Goal: Task Accomplishment & Management: Complete application form

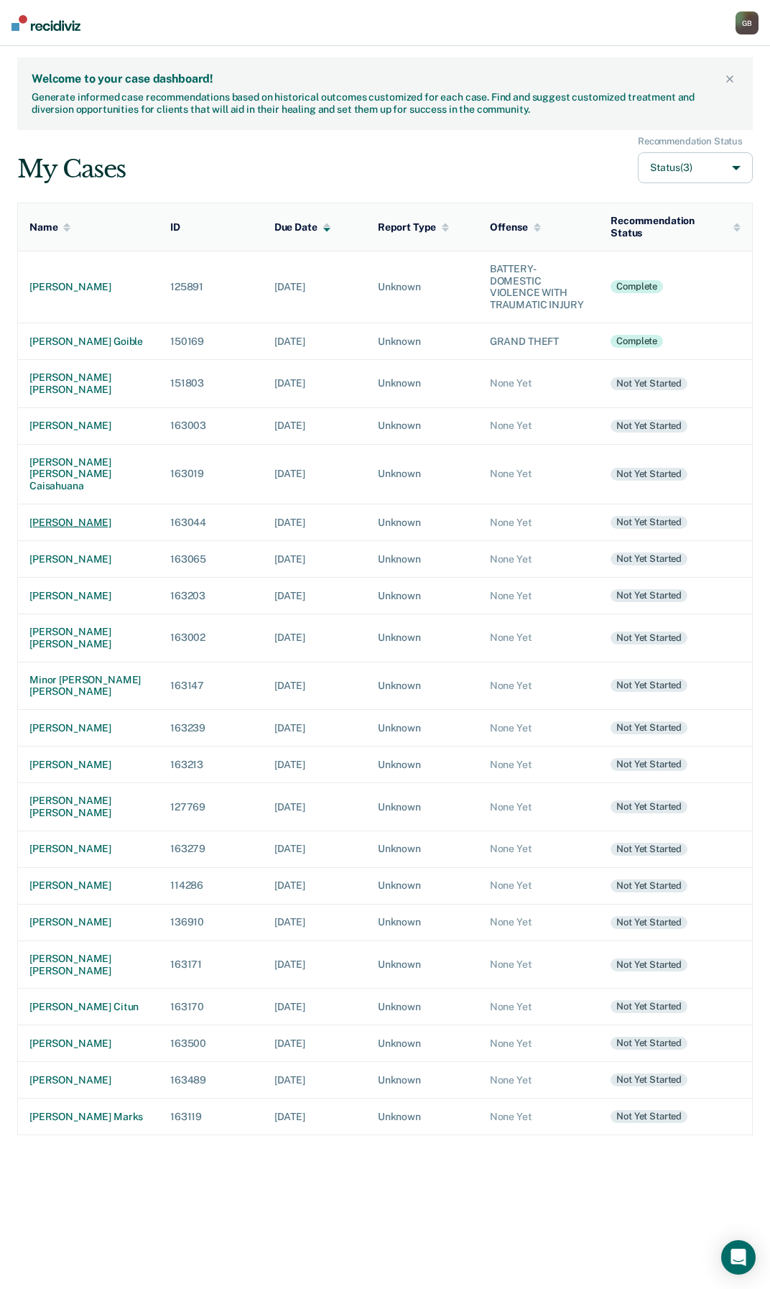
click at [86, 517] on div "gerardo aguilar serrano" at bounding box center [88, 523] width 118 height 12
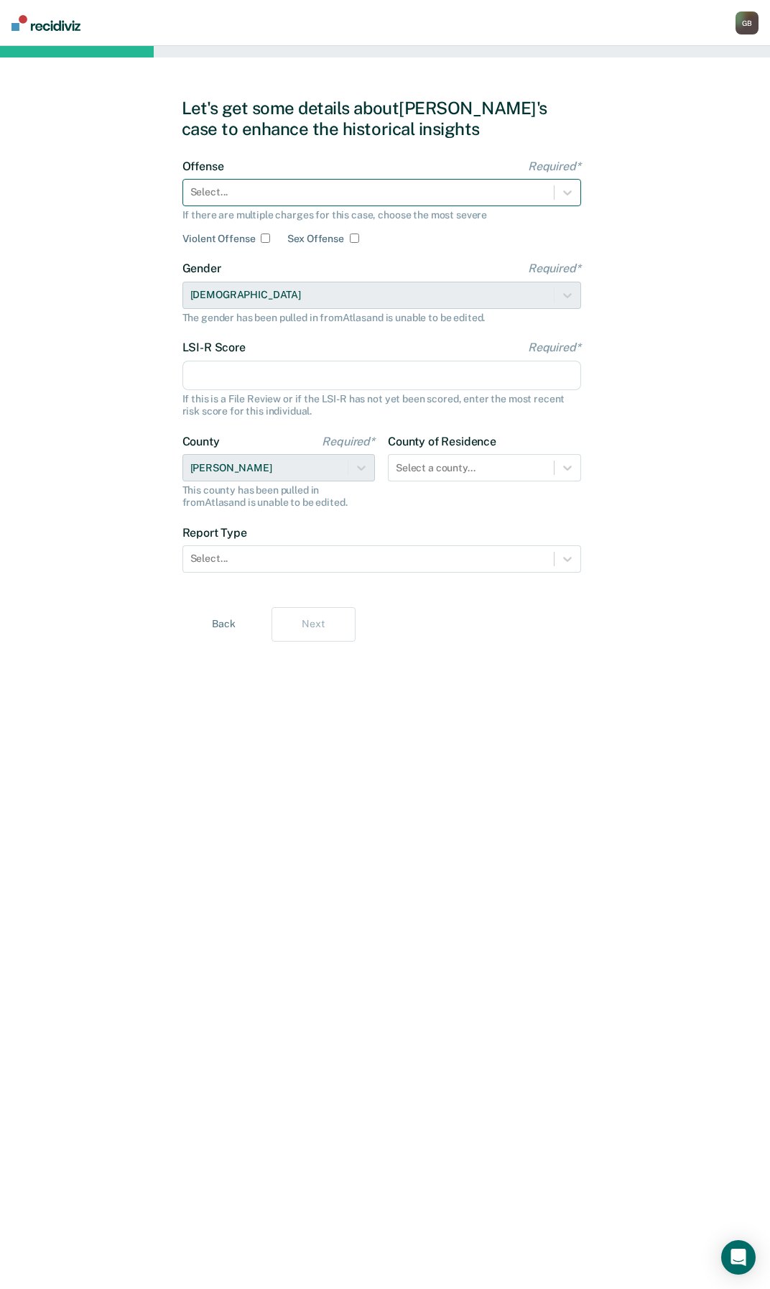
click at [295, 195] on div at bounding box center [368, 192] width 356 height 15
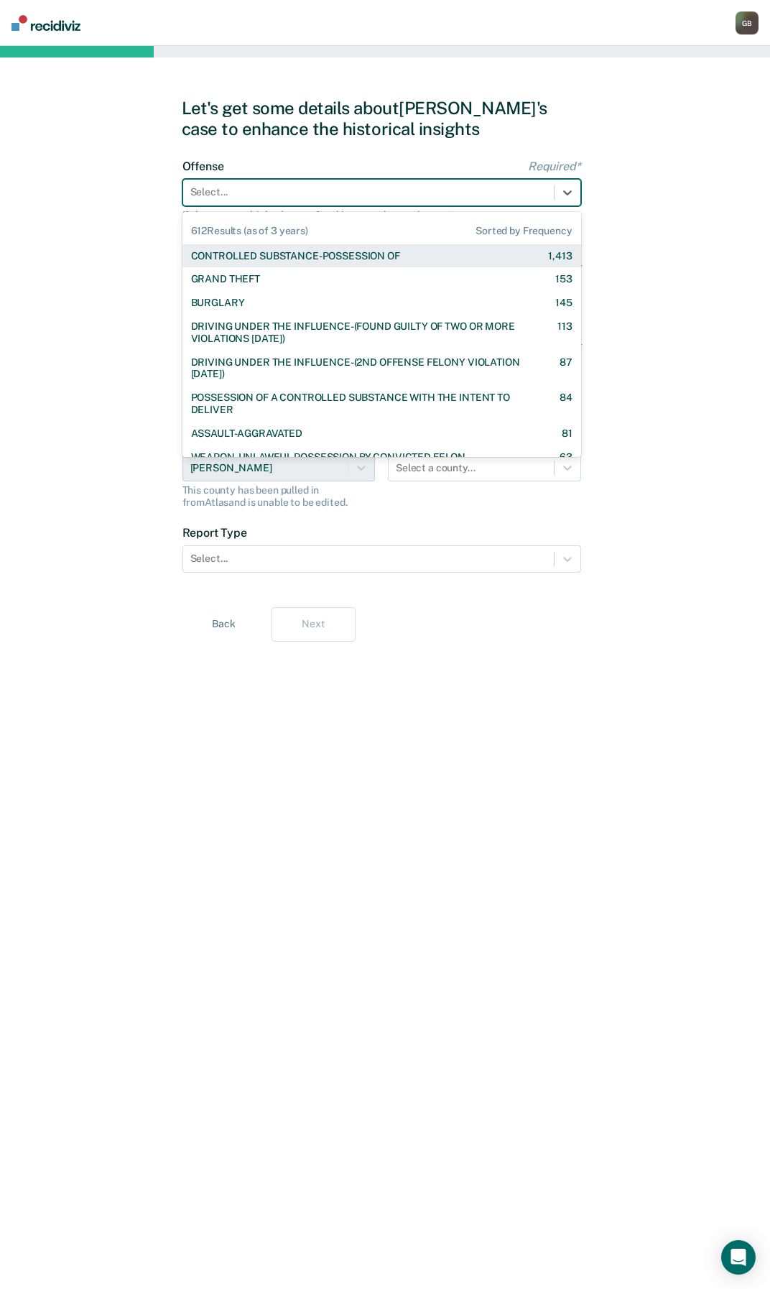
type input "d"
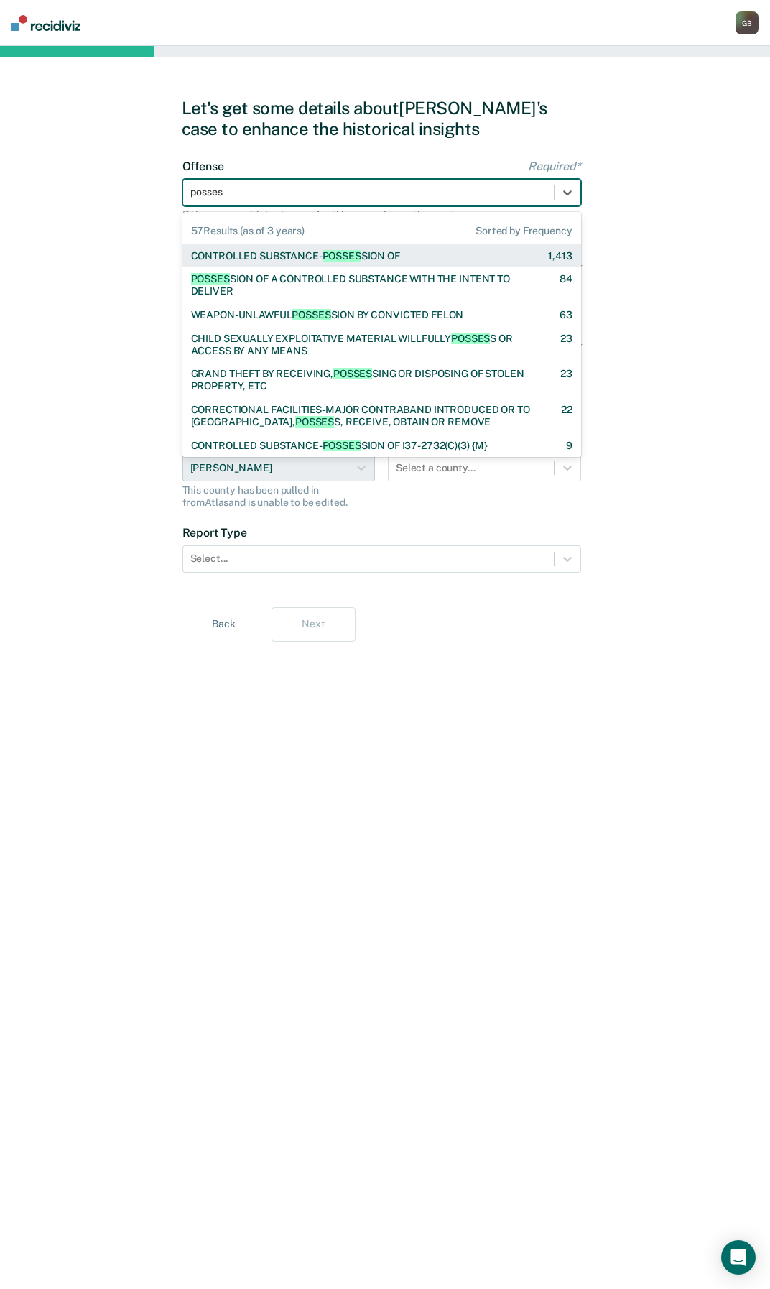
type input "possess"
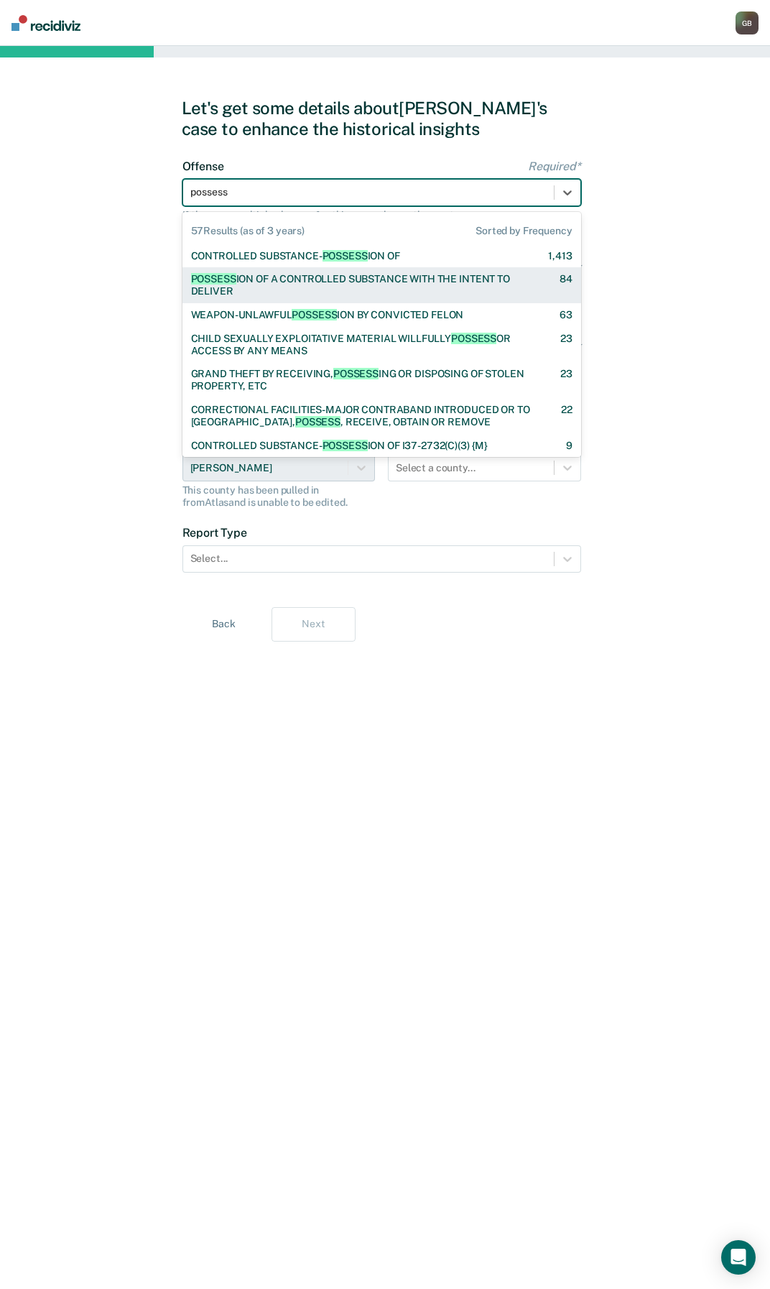
click at [254, 291] on div "POSSESS ION OF A CONTROLLED SUBSTANCE WITH THE INTENT TO DELIVER" at bounding box center [362, 285] width 343 height 24
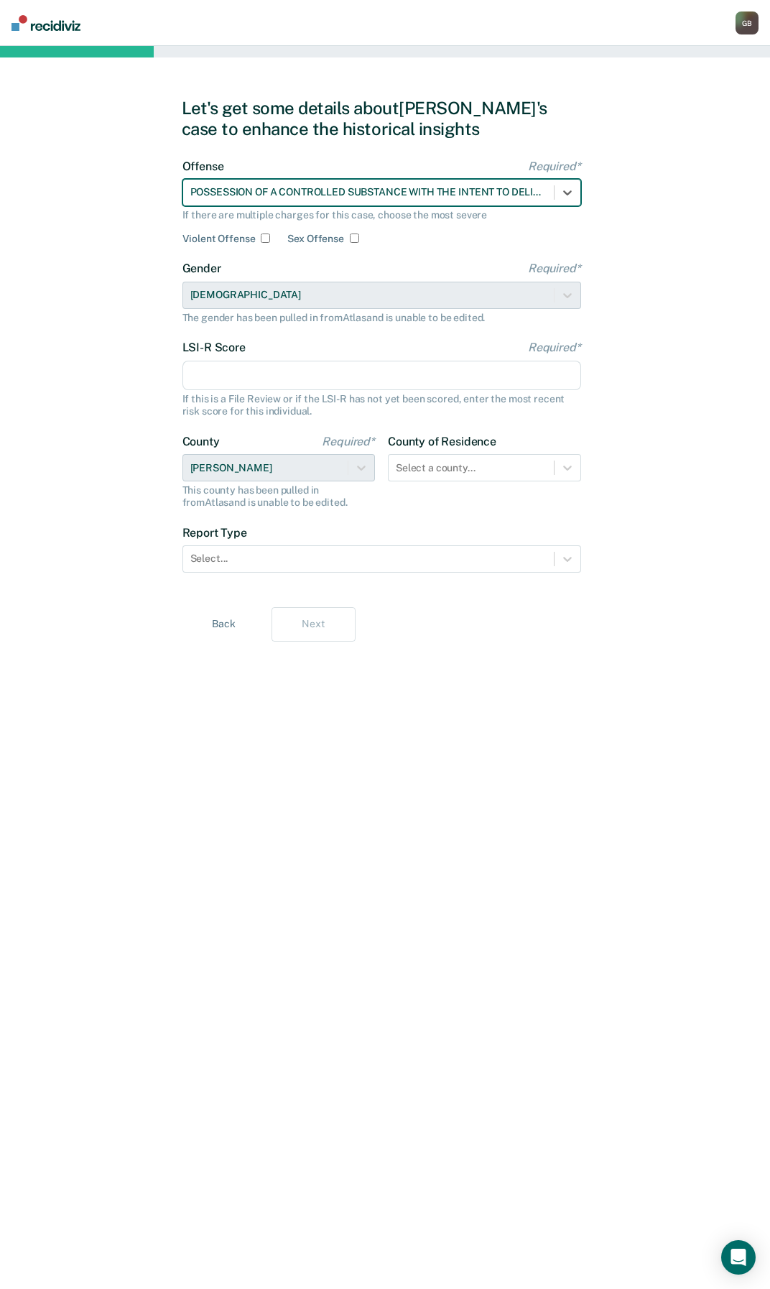
click at [203, 366] on input "LSI-R Score Required*" at bounding box center [381, 376] width 399 height 30
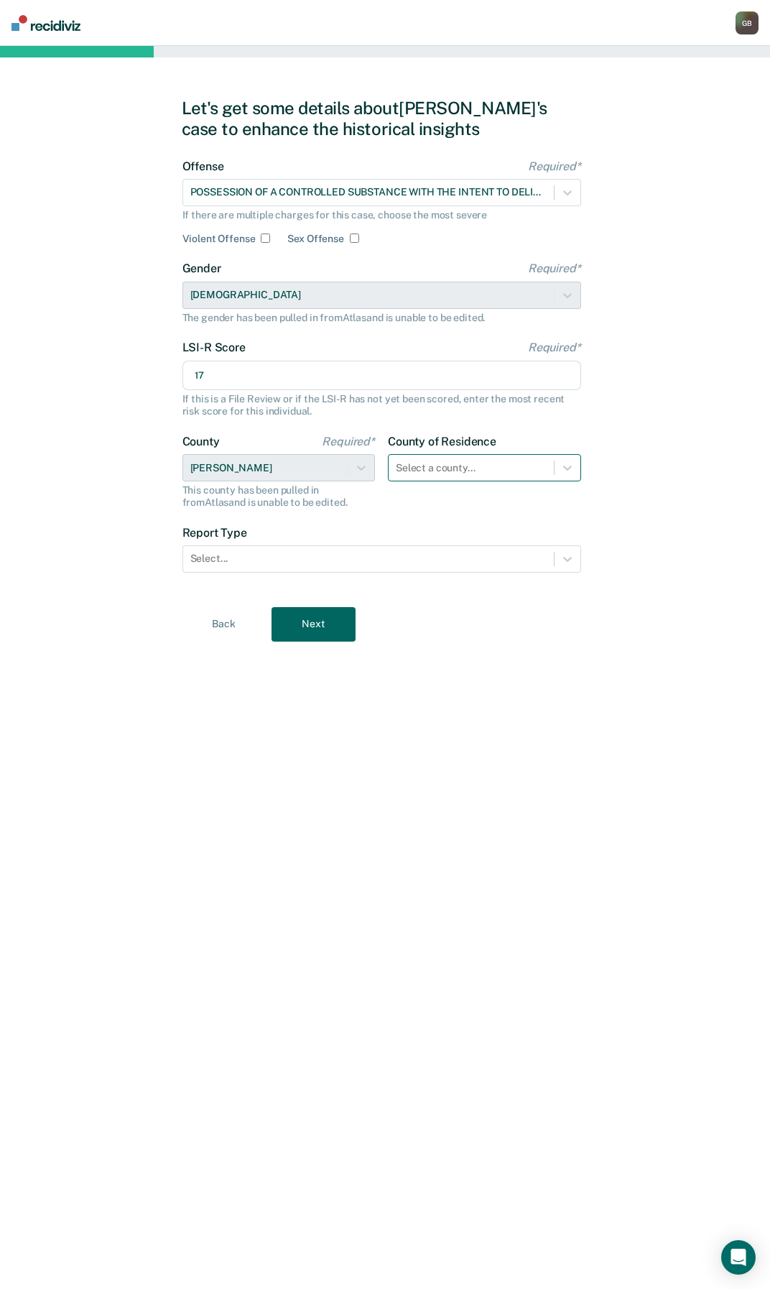
type input "17"
click at [445, 466] on div at bounding box center [471, 468] width 151 height 15
type input "jer"
click at [412, 496] on div "[PERSON_NAME]" at bounding box center [484, 502] width 193 height 24
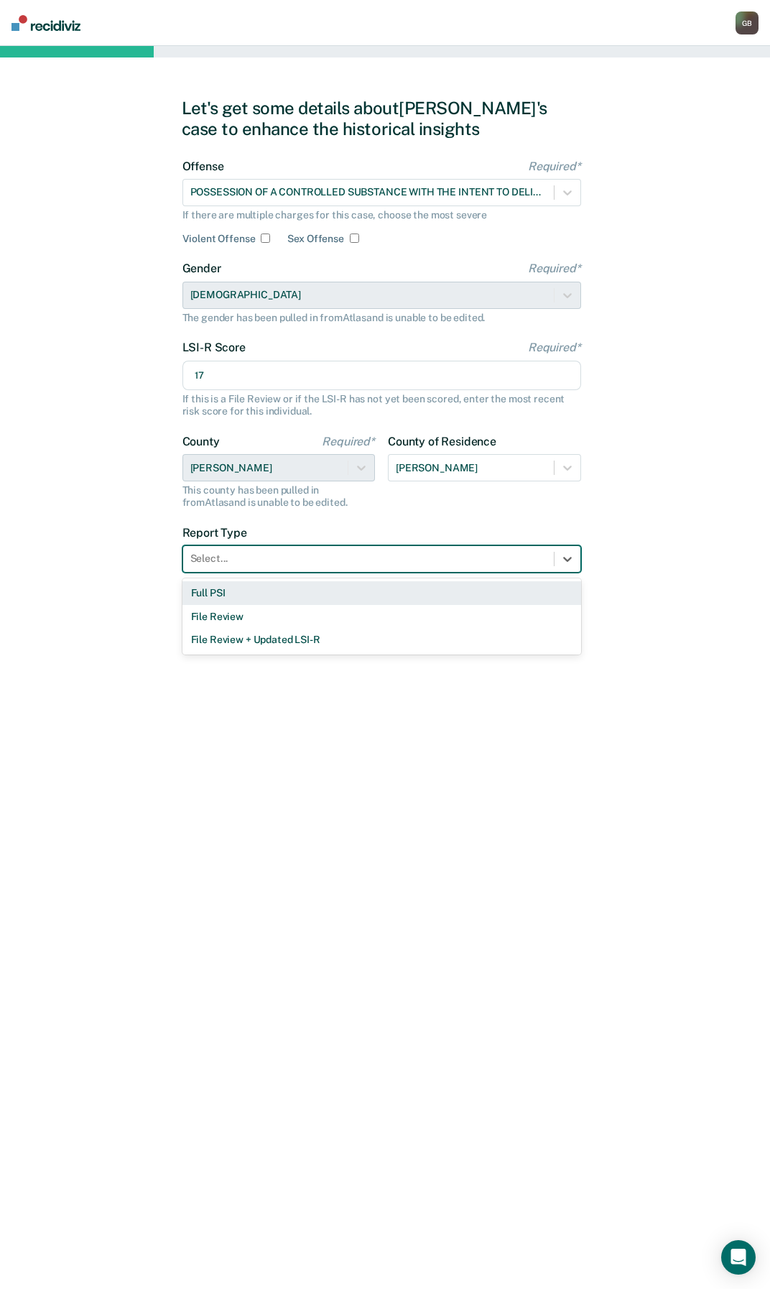
click at [247, 563] on div at bounding box center [368, 558] width 356 height 15
click at [263, 598] on div "Full PSI" at bounding box center [381, 593] width 399 height 24
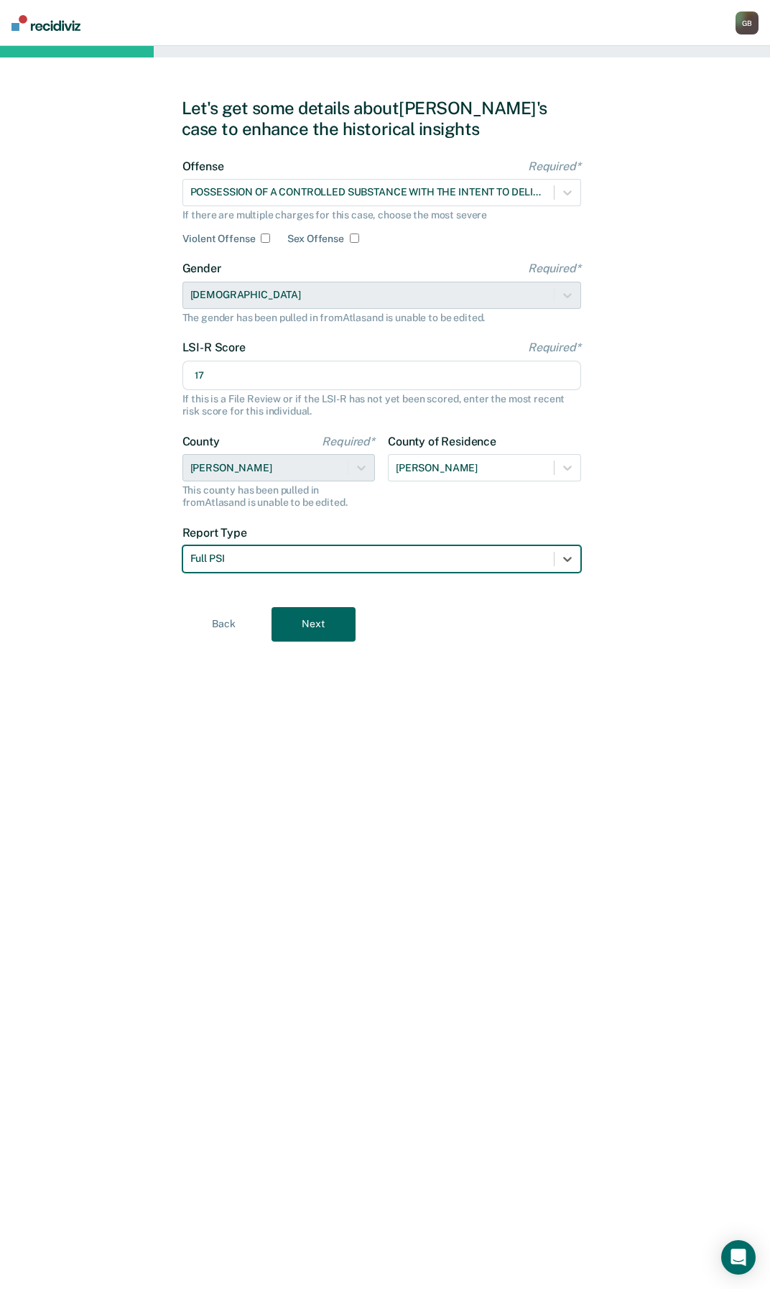
click at [320, 633] on button "Next" at bounding box center [314, 624] width 84 height 34
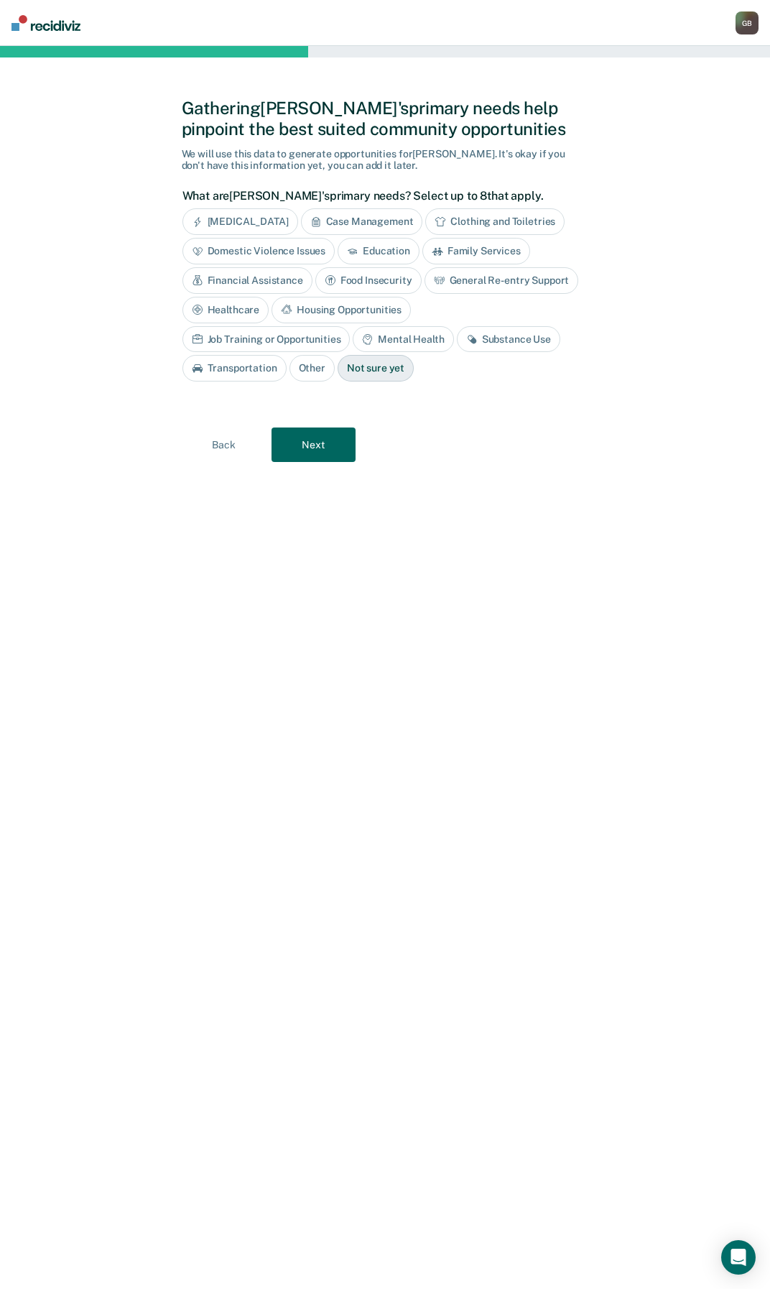
click at [296, 437] on button "Next" at bounding box center [314, 444] width 84 height 34
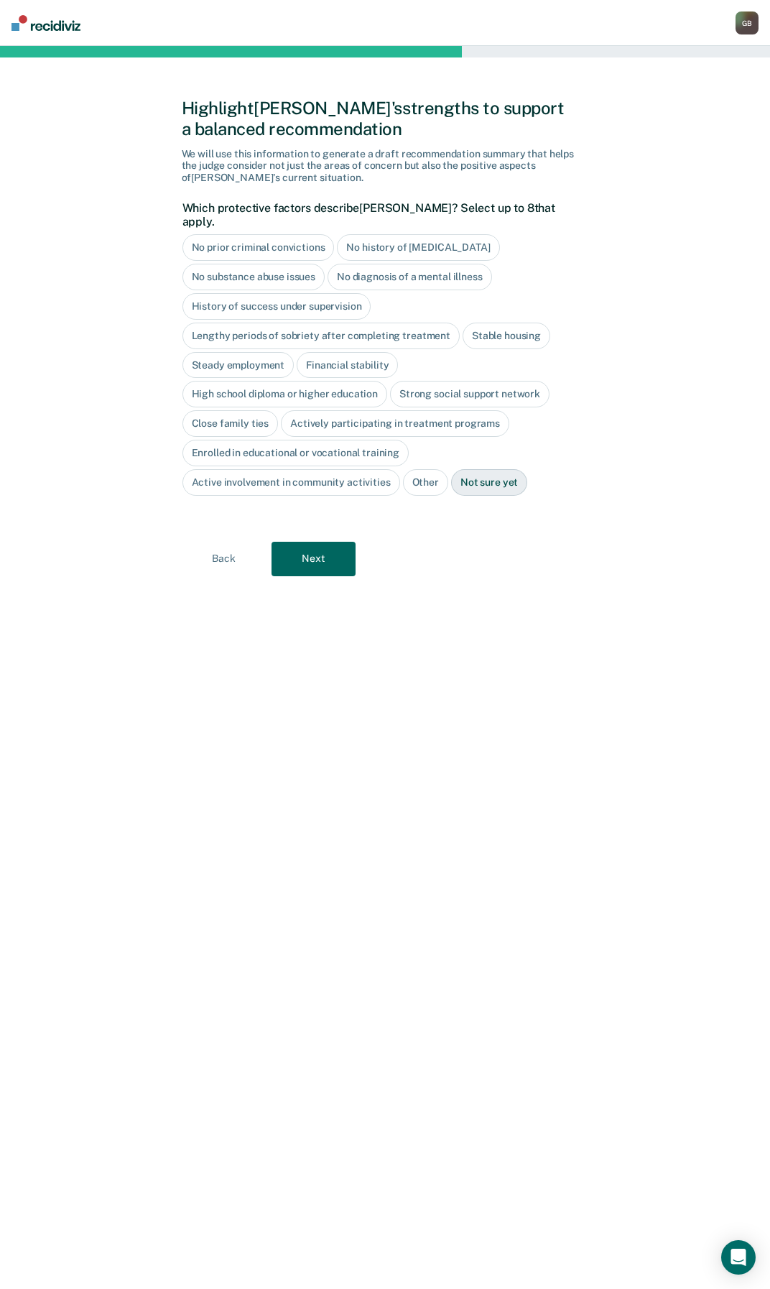
click at [245, 242] on div "No prior criminal convictions" at bounding box center [258, 247] width 152 height 27
click at [369, 234] on div "No history of violent behavior" at bounding box center [434, 247] width 162 height 27
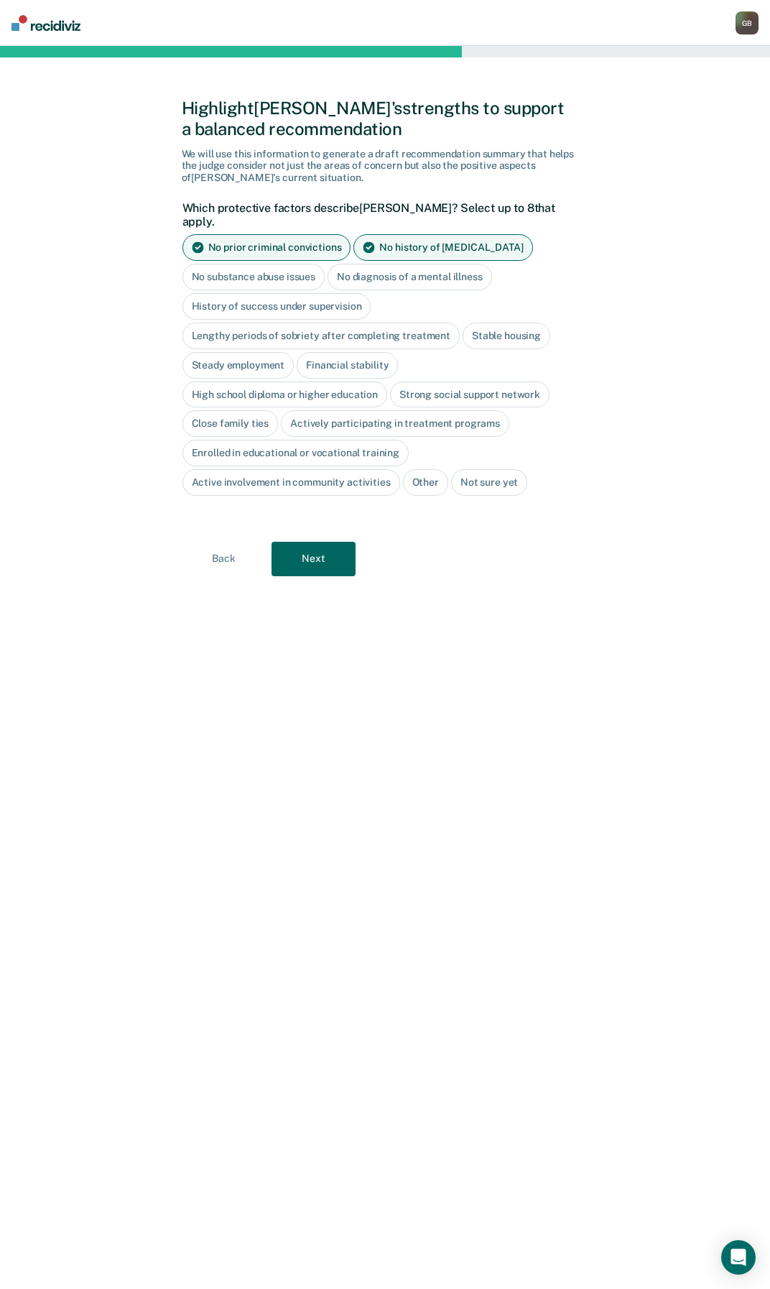
click at [311, 542] on button "Next" at bounding box center [314, 559] width 84 height 34
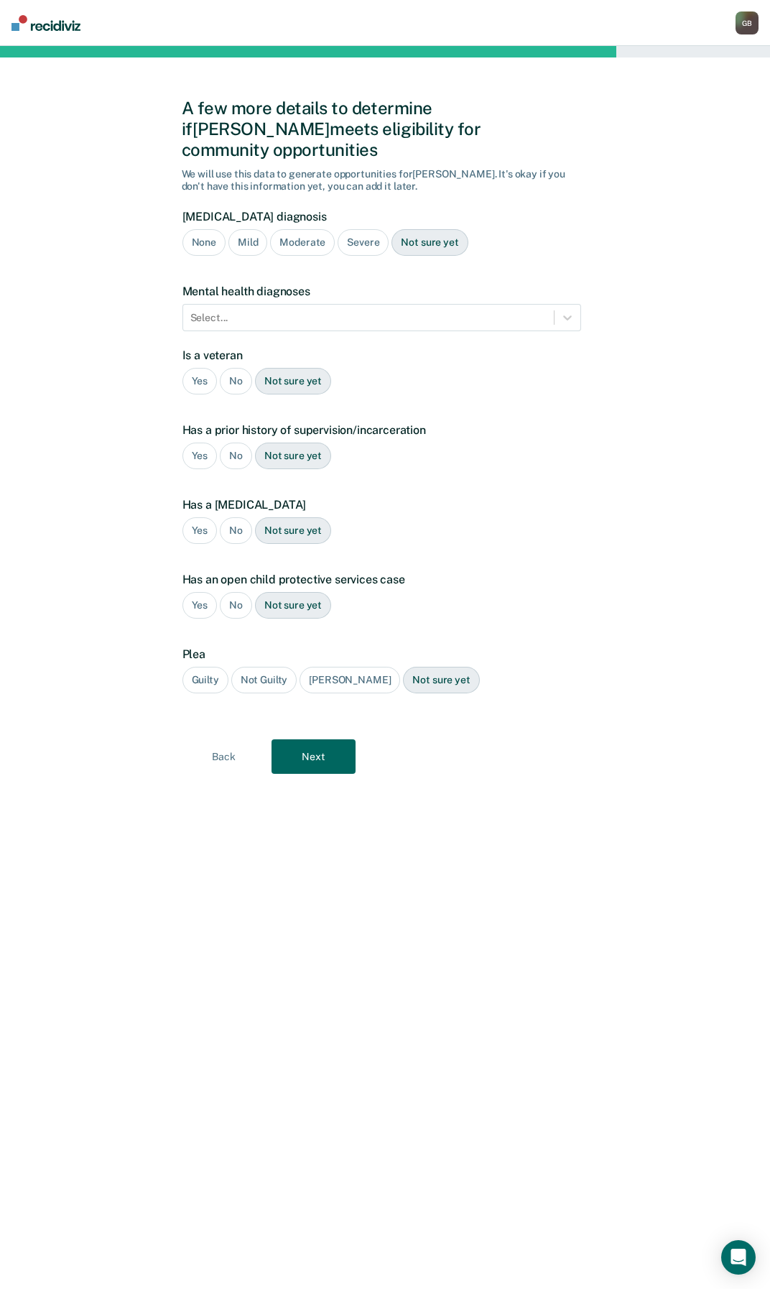
click at [200, 229] on div "None" at bounding box center [203, 242] width 43 height 27
click at [239, 307] on div "Select..." at bounding box center [368, 317] width 371 height 21
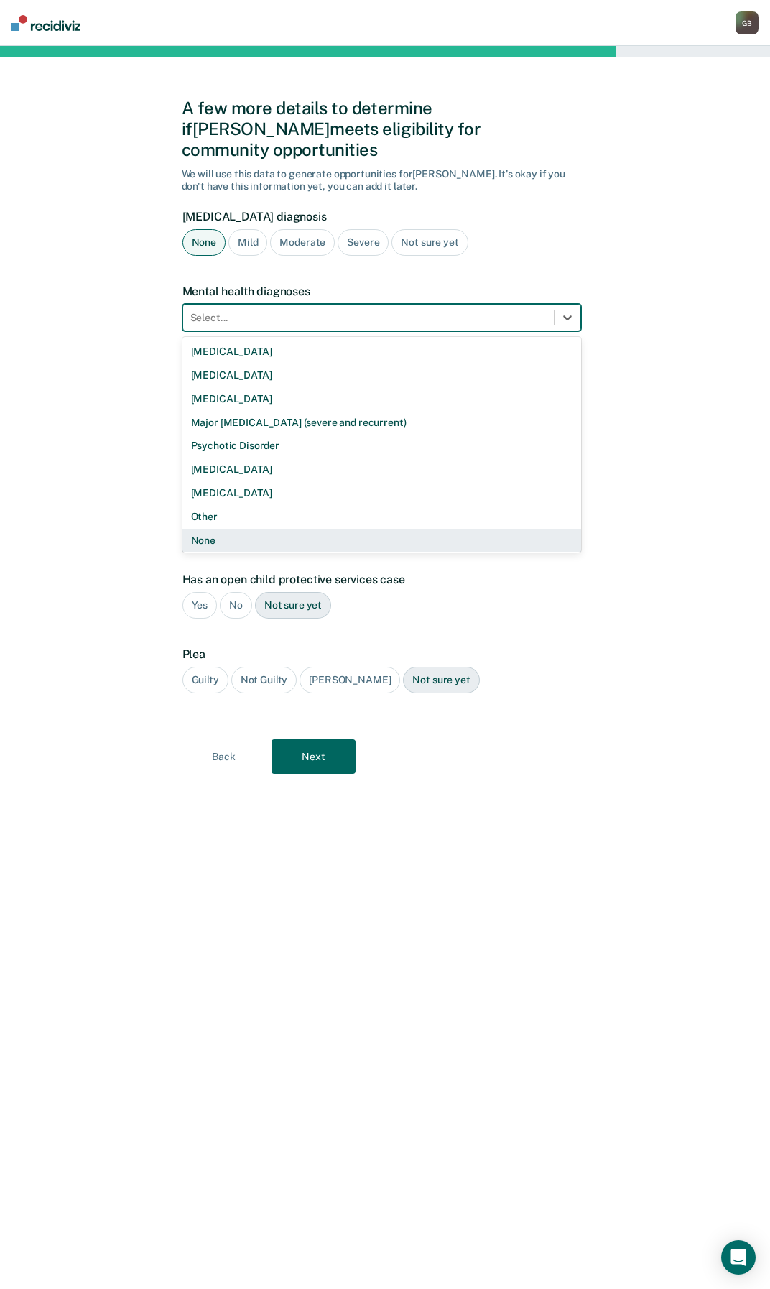
click at [220, 529] on div "None" at bounding box center [381, 541] width 399 height 24
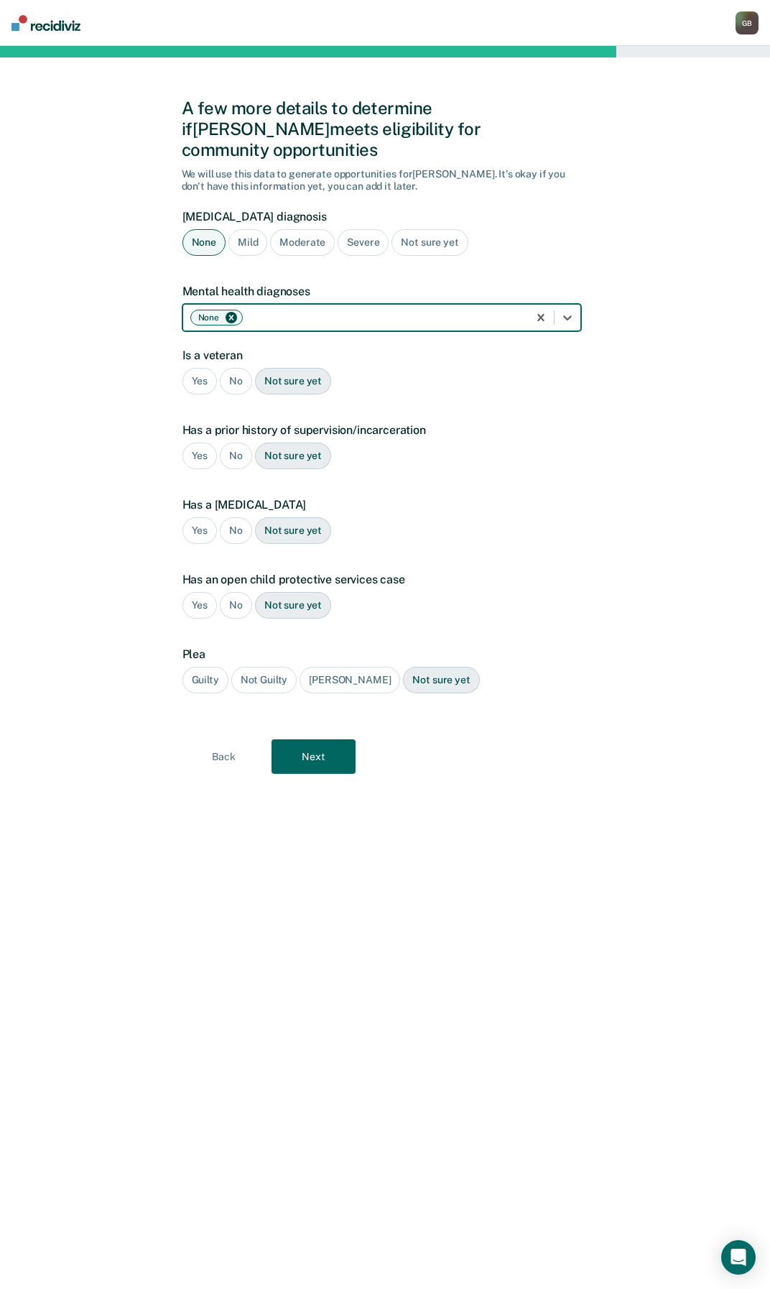
click at [425, 229] on div "Not sure yet" at bounding box center [430, 242] width 76 height 27
click at [563, 310] on icon at bounding box center [567, 317] width 14 height 14
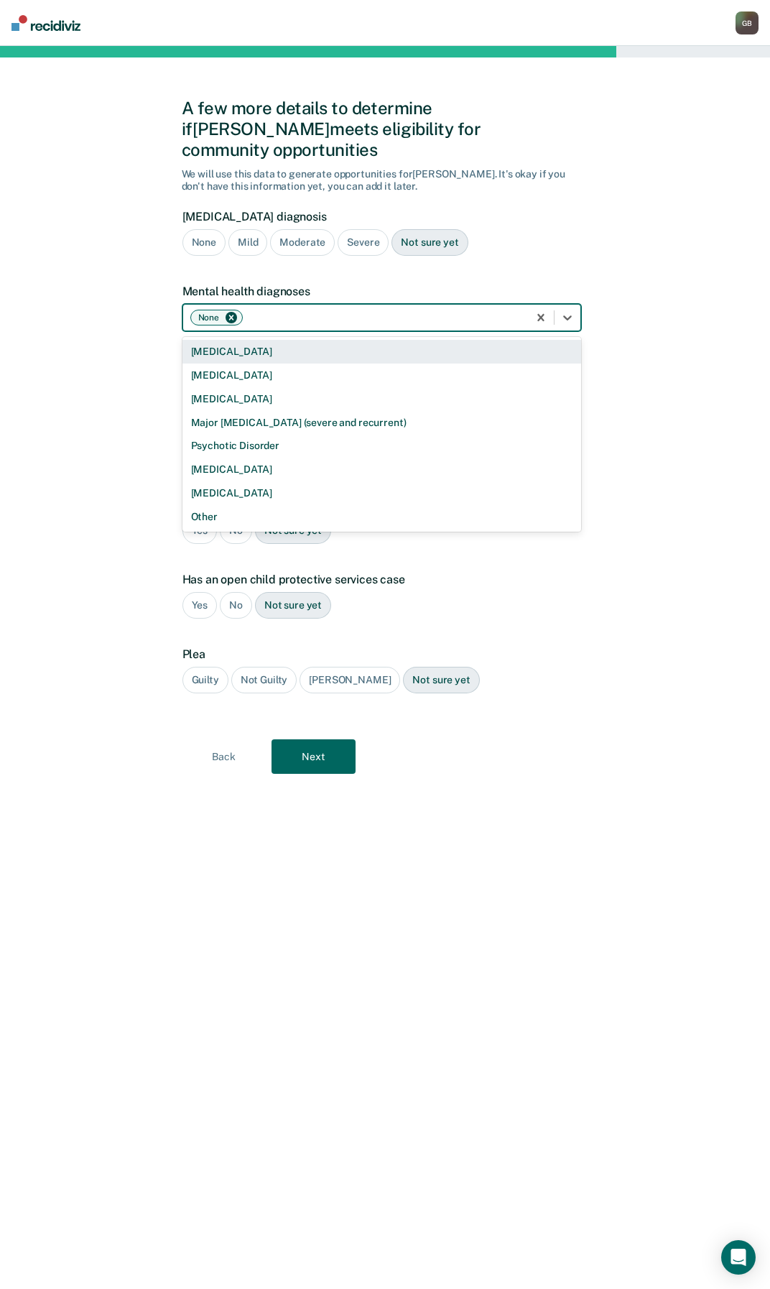
click at [211, 229] on div "None" at bounding box center [203, 242] width 43 height 27
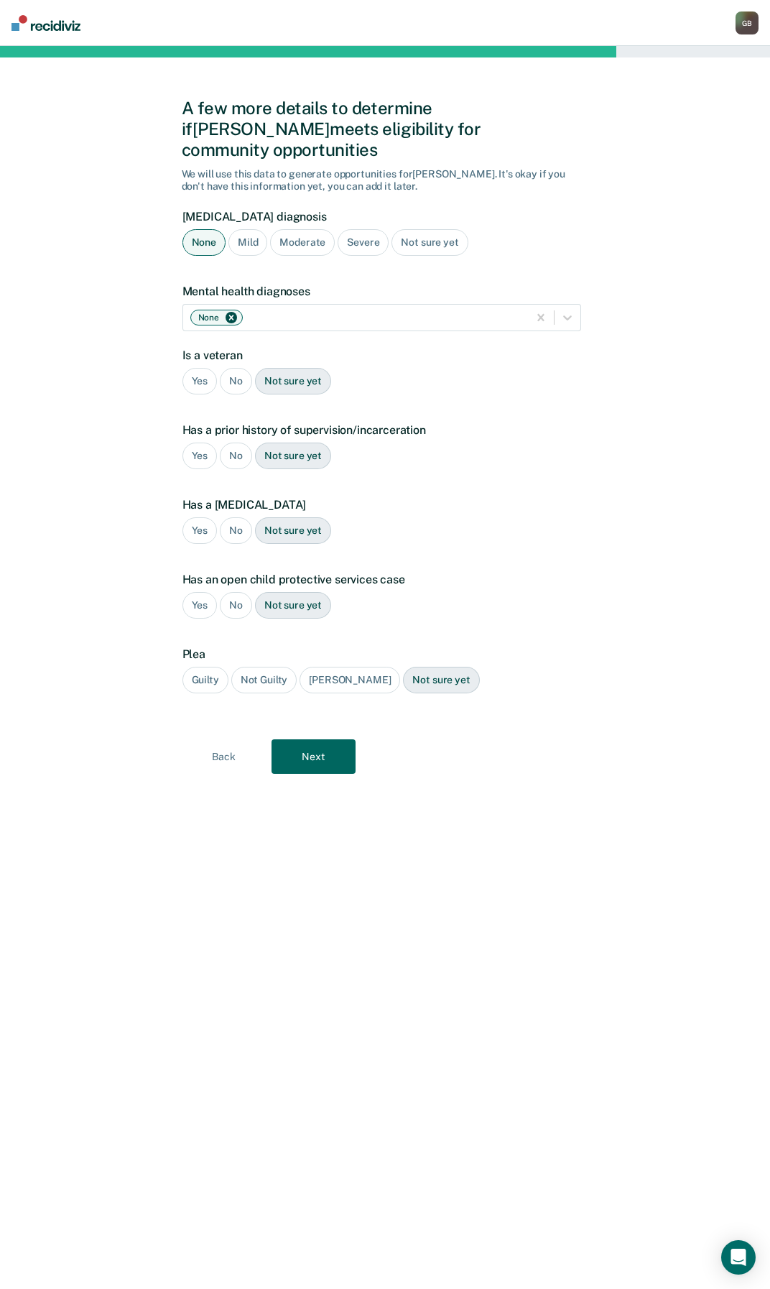
click at [237, 368] on div "No" at bounding box center [236, 381] width 32 height 27
click at [234, 443] on div "No" at bounding box center [236, 456] width 32 height 27
click at [232, 517] on div "No" at bounding box center [236, 530] width 32 height 27
click at [236, 592] on div "No" at bounding box center [236, 605] width 32 height 27
click at [205, 667] on div "Guilty" at bounding box center [205, 680] width 46 height 27
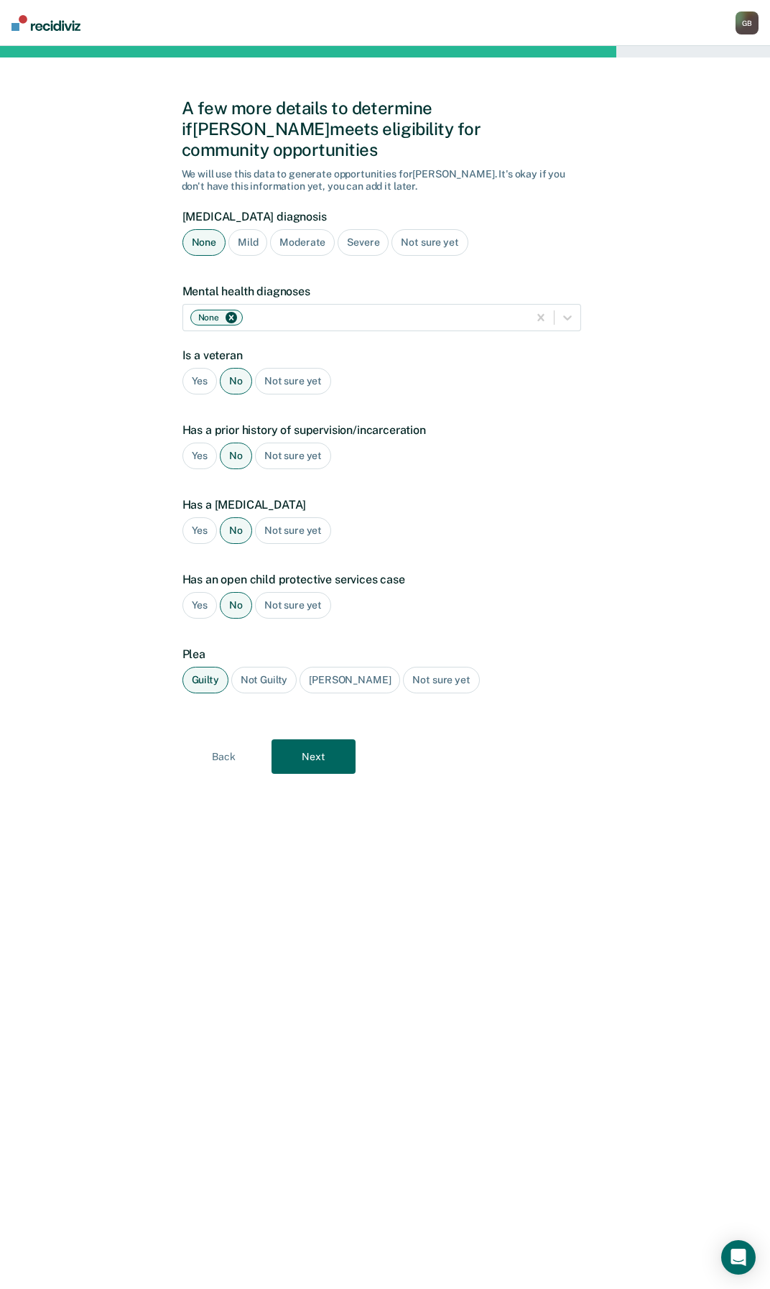
click at [317, 746] on button "Next" at bounding box center [314, 756] width 84 height 34
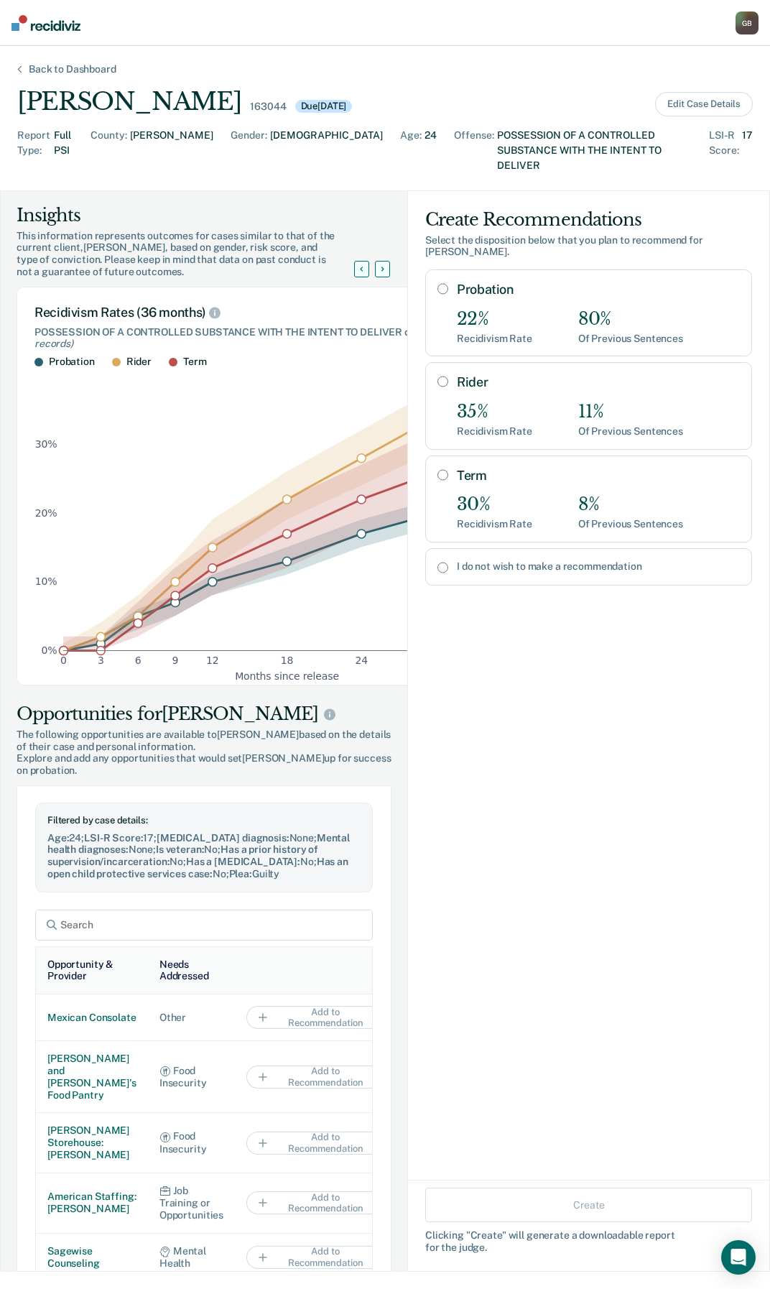
click at [430, 548] on div "I do not wish to make a recommendation" at bounding box center [588, 566] width 327 height 37
radio input "true"
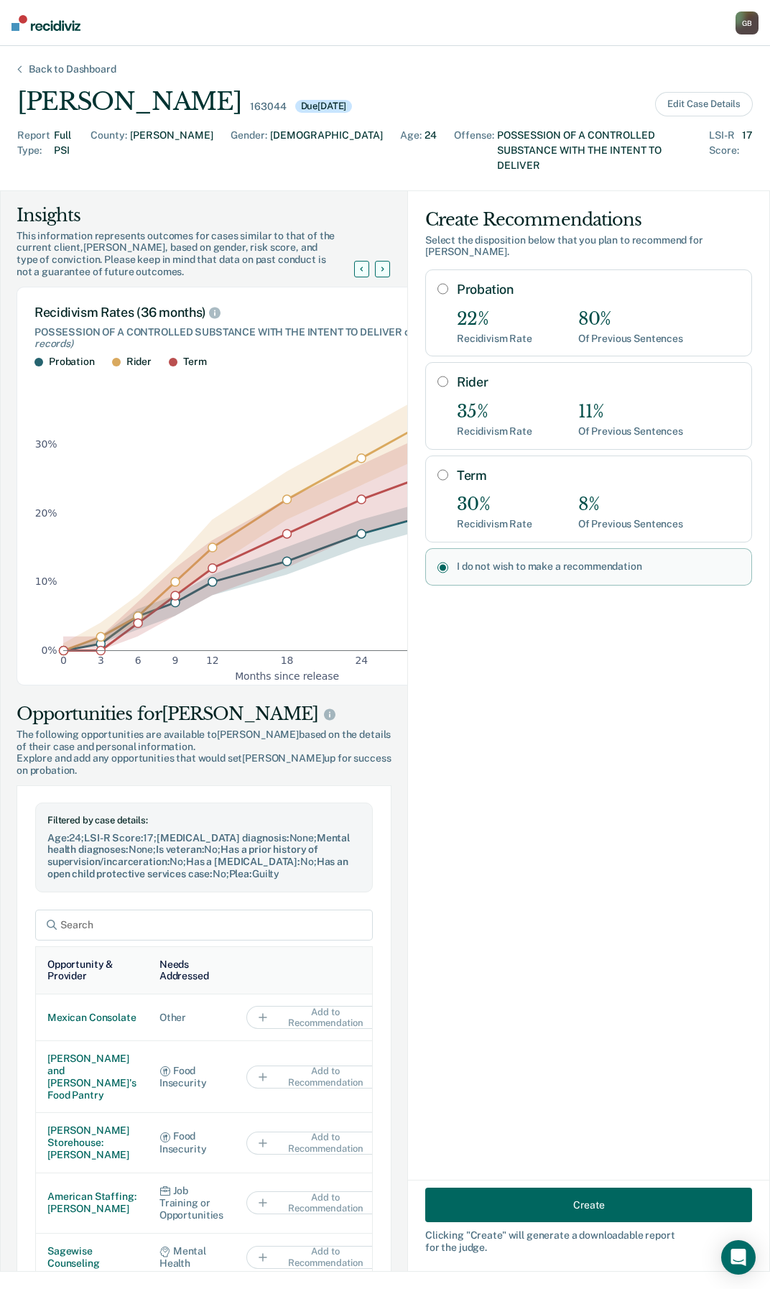
click at [654, 1190] on button "Create" at bounding box center [588, 1205] width 327 height 34
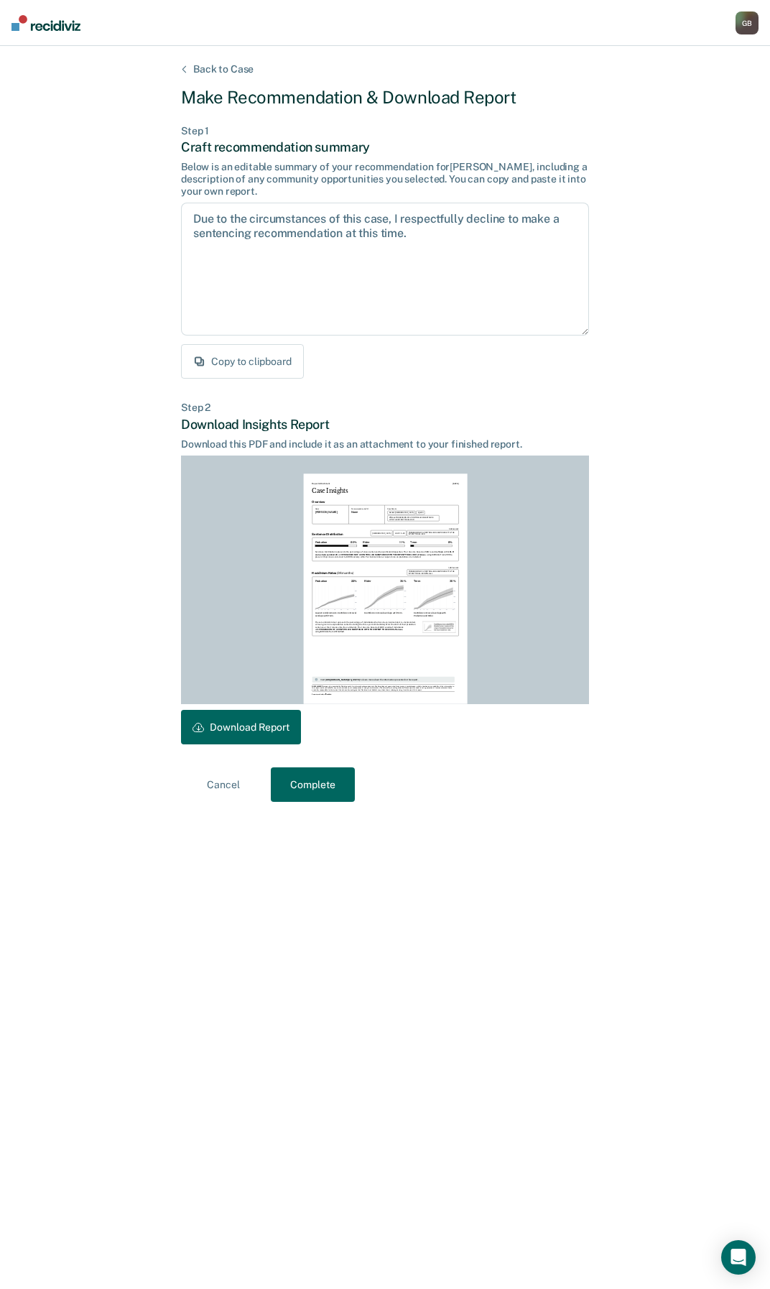
drag, startPoint x: 261, startPoint y: 723, endPoint x: 755, endPoint y: 389, distance: 596.6
click at [261, 723] on button "Download Report" at bounding box center [241, 727] width 120 height 34
click at [262, 734] on button "Download Report" at bounding box center [241, 727] width 120 height 34
click at [235, 722] on button "Download Report" at bounding box center [241, 727] width 120 height 34
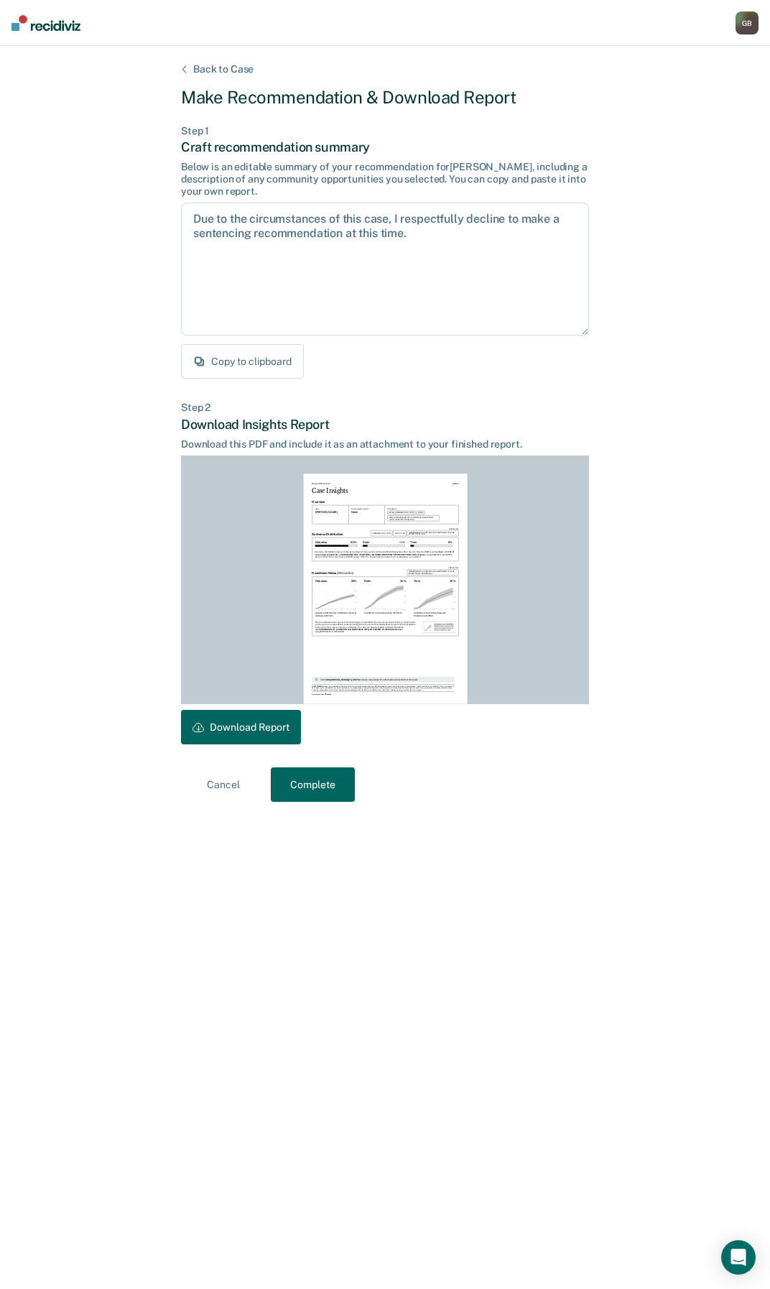
click at [215, 730] on button "Download Report" at bounding box center [241, 727] width 120 height 34
click at [190, 65] on div "Back to Case" at bounding box center [223, 69] width 95 height 12
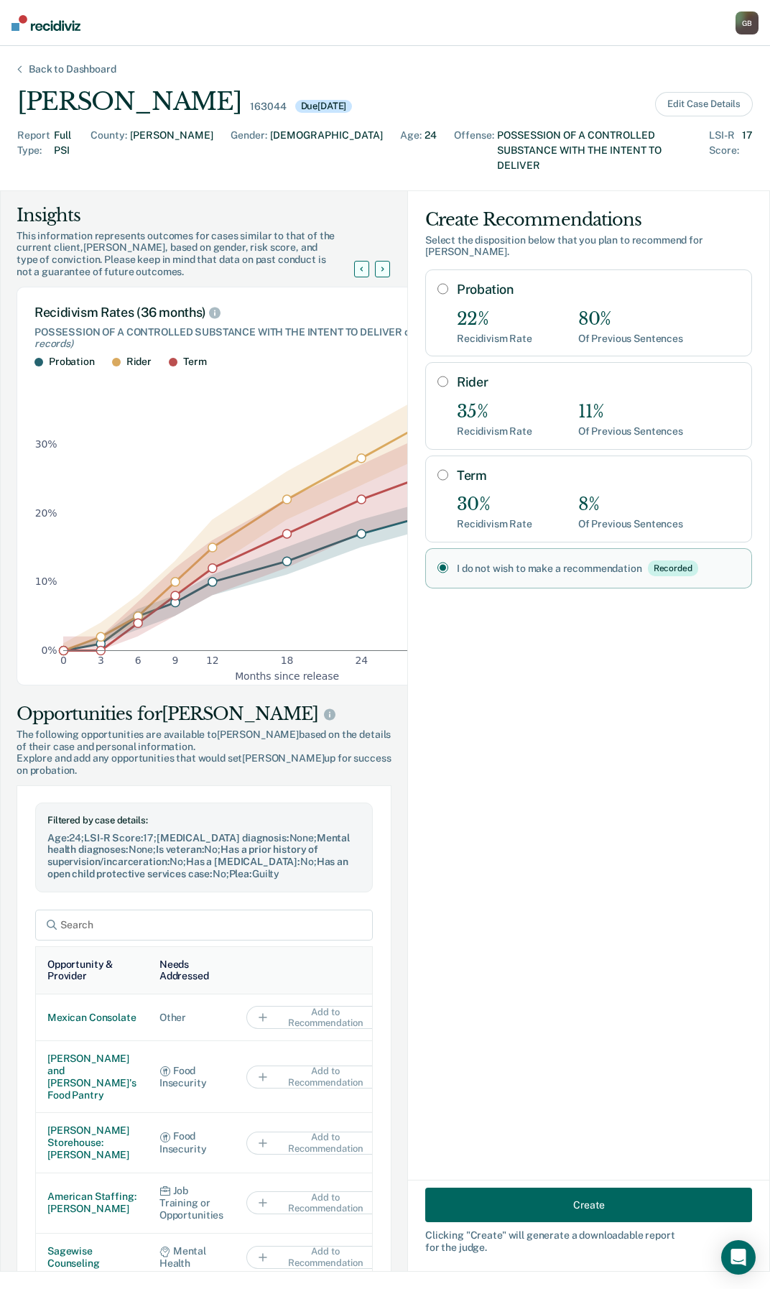
click at [556, 1212] on button "Create" at bounding box center [588, 1205] width 327 height 34
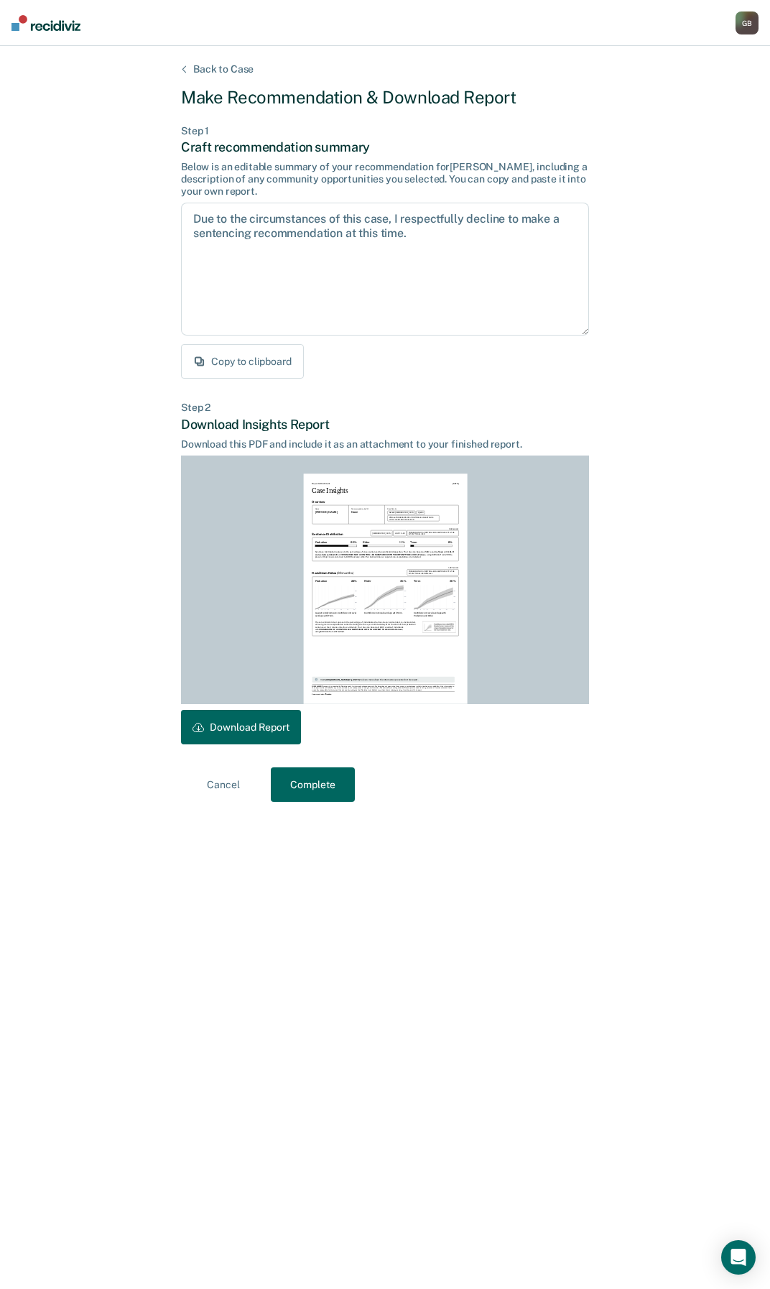
click at [258, 726] on button "Download Report" at bounding box center [241, 727] width 120 height 34
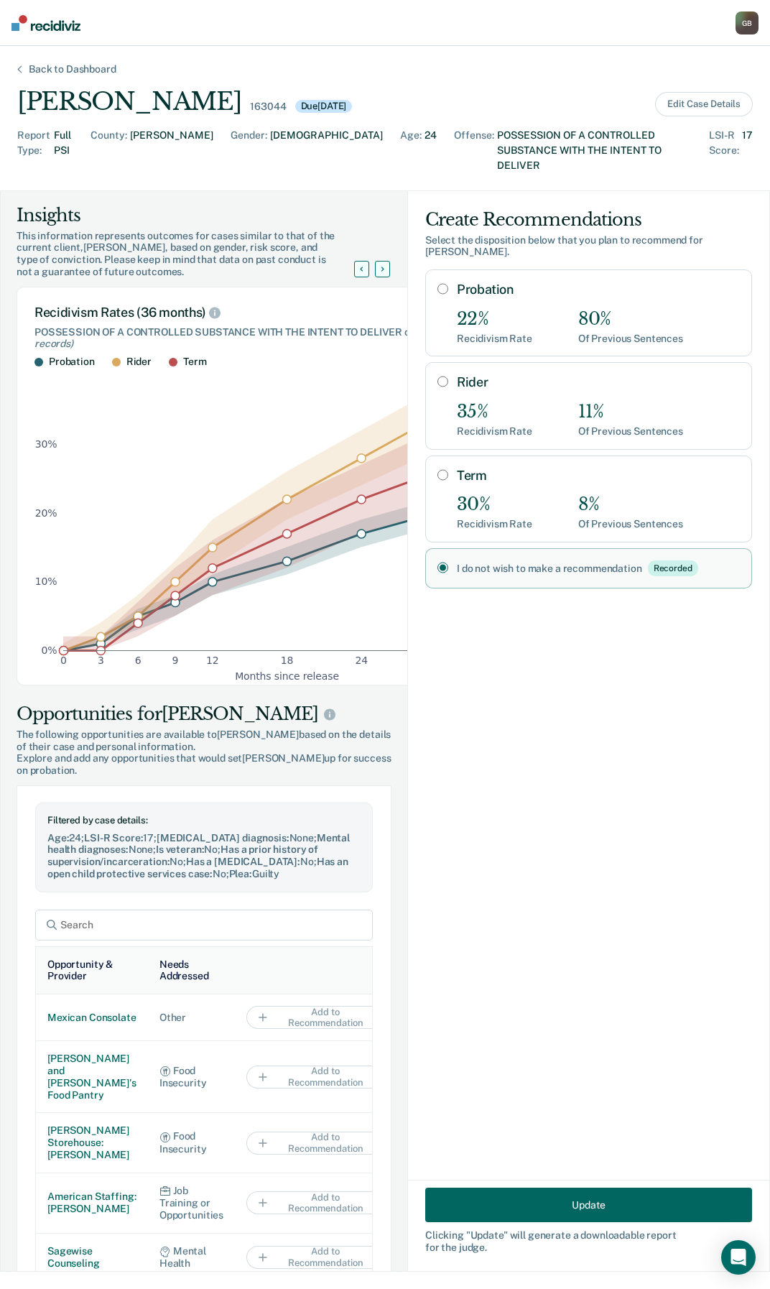
click at [613, 1207] on button "Update" at bounding box center [588, 1205] width 327 height 34
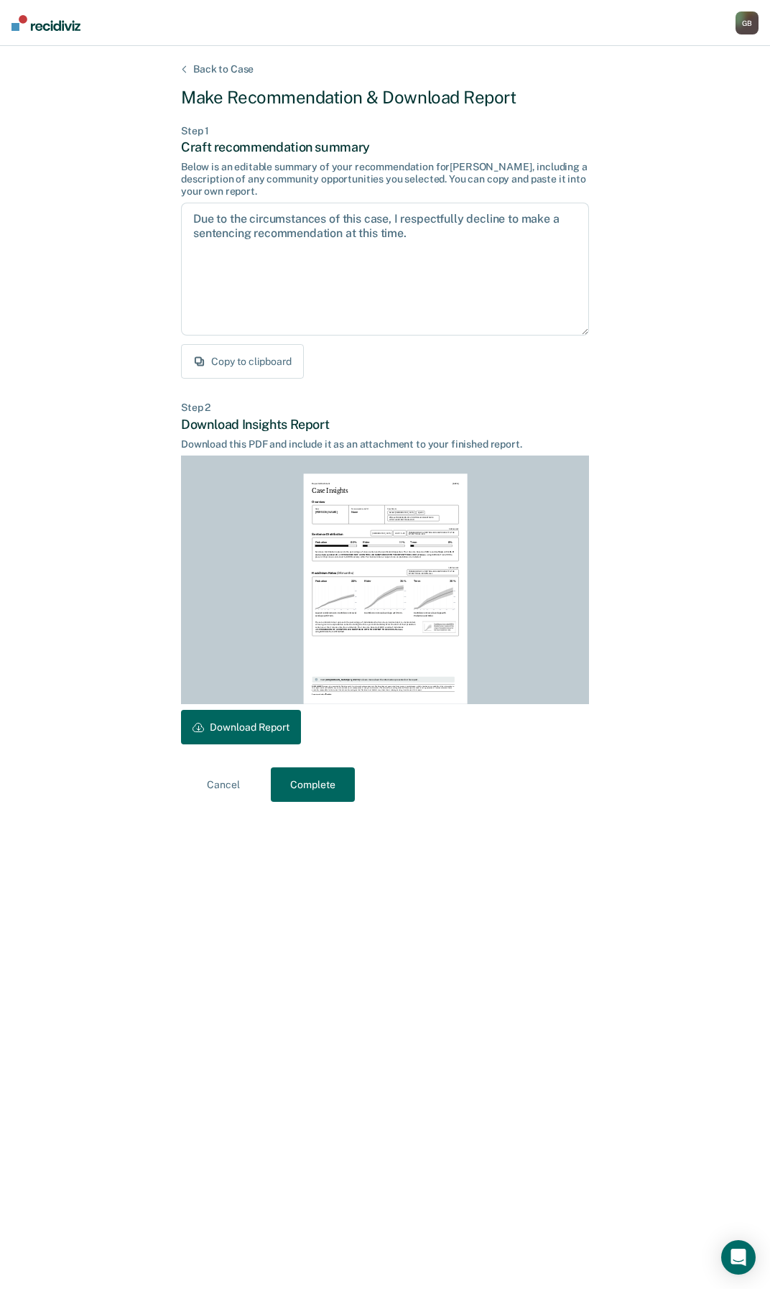
click at [226, 735] on button "Download Report" at bounding box center [241, 727] width 120 height 34
